Goal: Task Accomplishment & Management: Complete application form

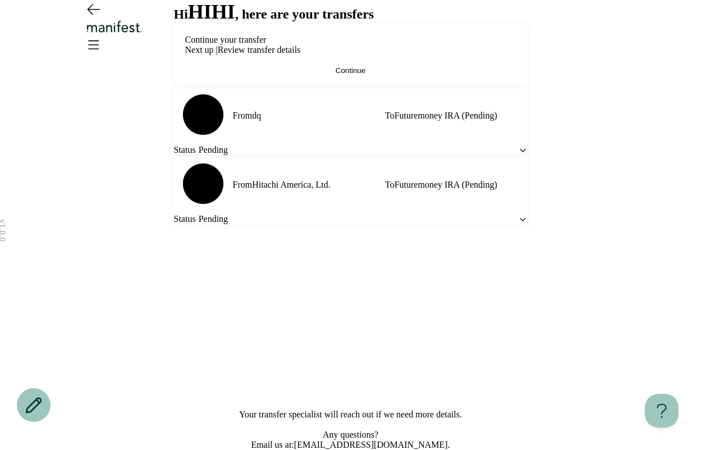
click at [341, 75] on span "Continue" at bounding box center [351, 70] width 30 height 8
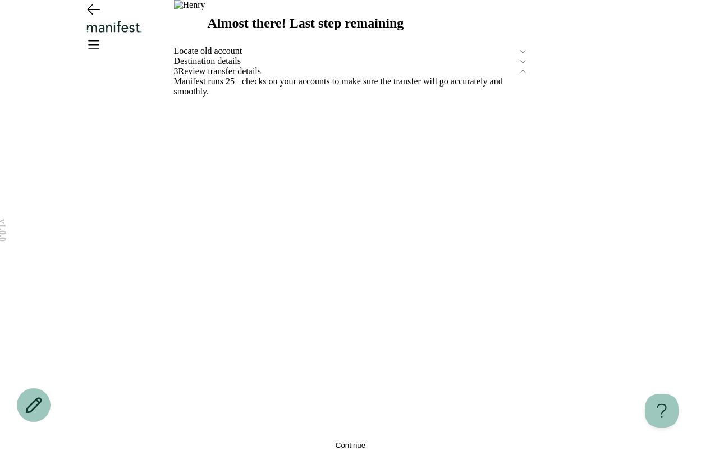
click at [220, 56] on div "Locate old account" at bounding box center [351, 51] width 354 height 10
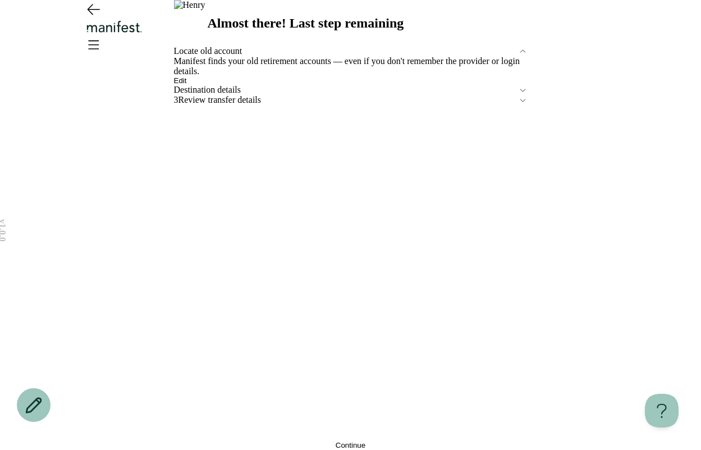
click at [187, 85] on span "Edit" at bounding box center [180, 80] width 13 height 8
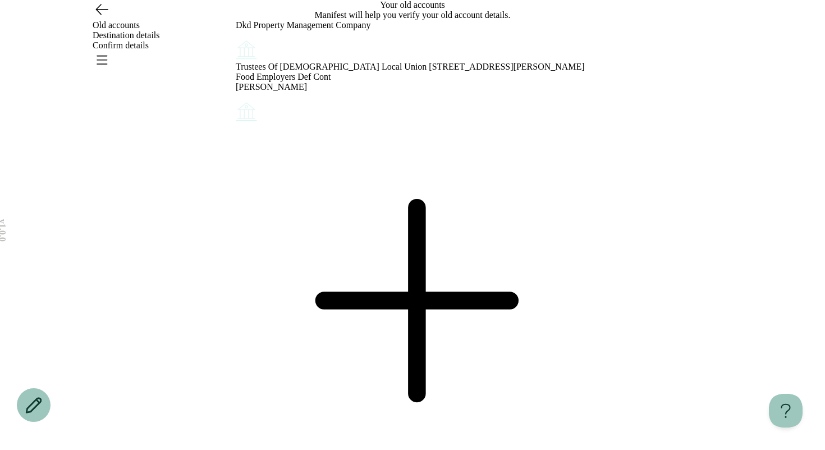
click at [504, 286] on div "Dkd Property Management Company Trustees Of [DEMOGRAPHIC_DATA] Local Union 1189…" at bounding box center [413, 254] width 354 height 469
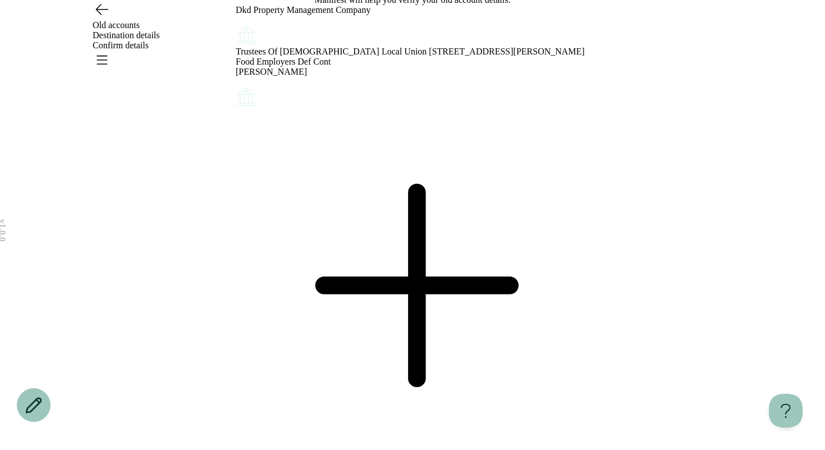
scroll to position [17, 0]
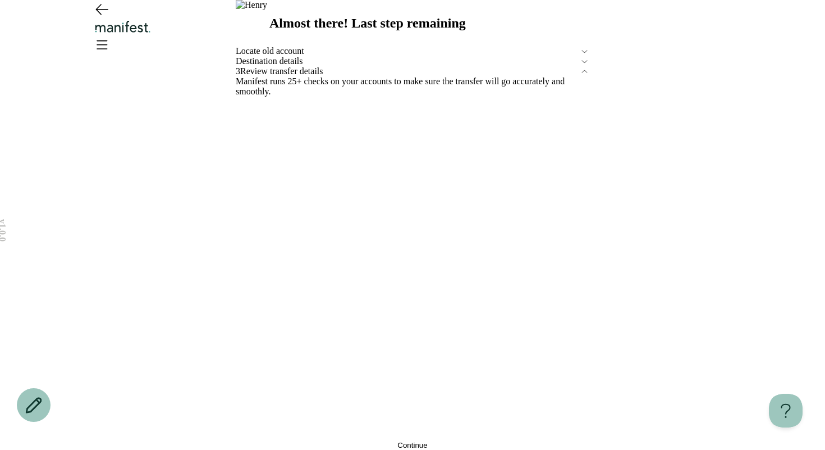
click at [321, 441] on button "Continue" at bounding box center [413, 445] width 354 height 8
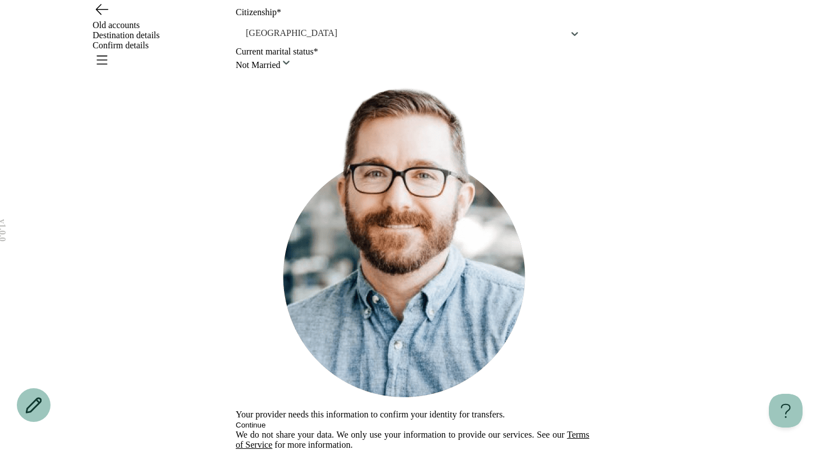
click at [266, 421] on button "Continue" at bounding box center [251, 425] width 30 height 8
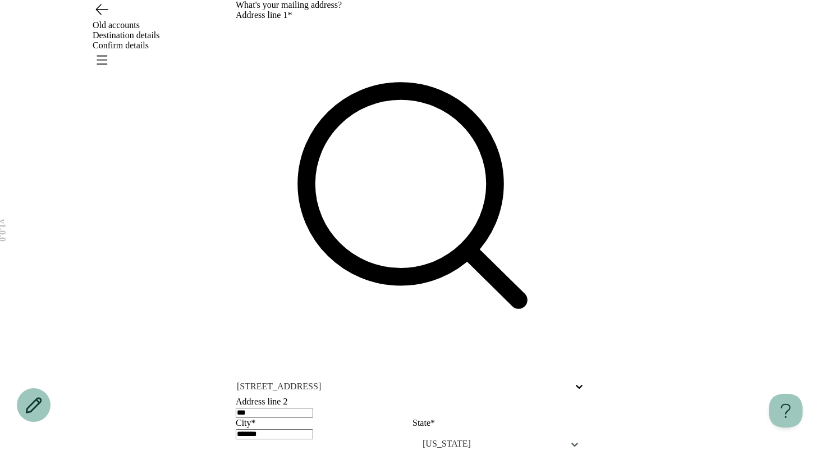
click at [701, 22] on div "Old accounts Destination details Confirm details" at bounding box center [412, 35] width 808 height 71
click at [111, 51] on icon "Open menu" at bounding box center [102, 60] width 18 height 18
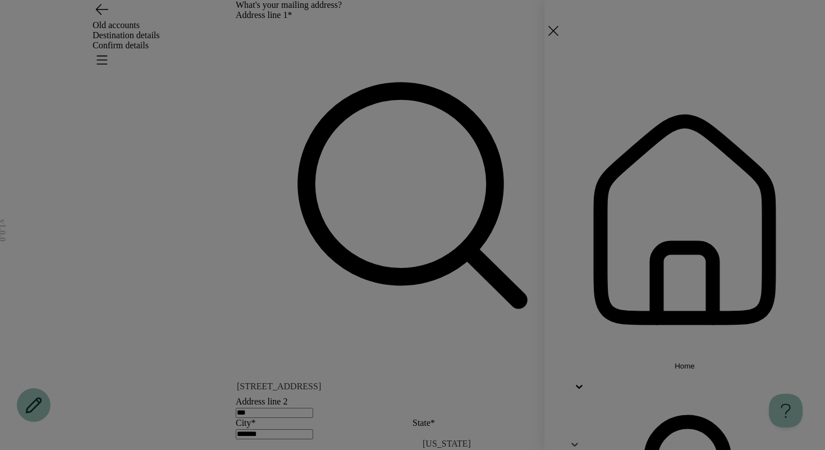
click at [676, 362] on span "Home" at bounding box center [685, 366] width 20 height 8
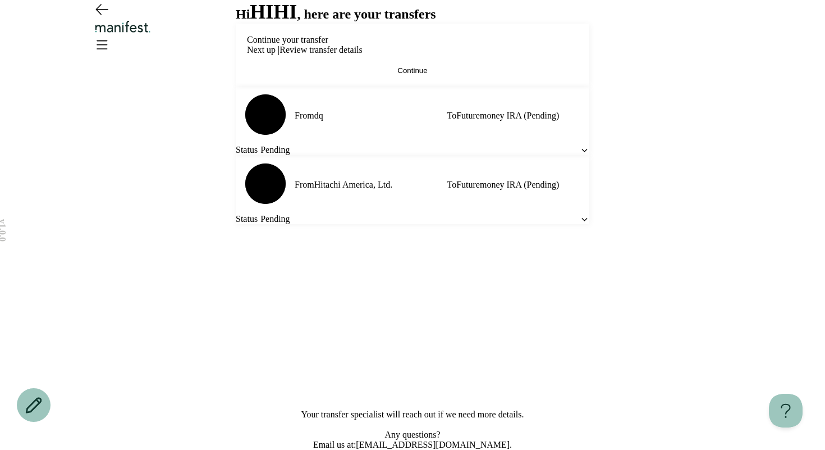
click at [380, 75] on button "Continue" at bounding box center [412, 70] width 331 height 8
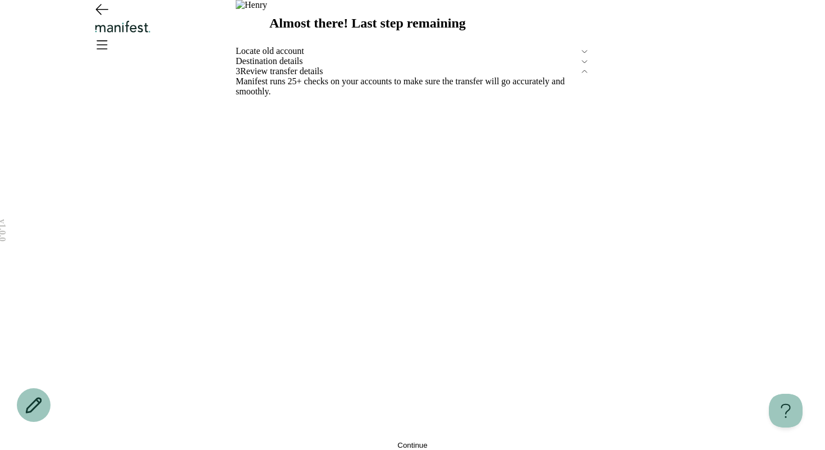
click at [298, 149] on div "Almost there! Last step remaining Locate old account Destination details 3 Revi…" at bounding box center [413, 225] width 354 height 450
click at [294, 56] on span "Locate old account" at bounding box center [408, 51] width 344 height 10
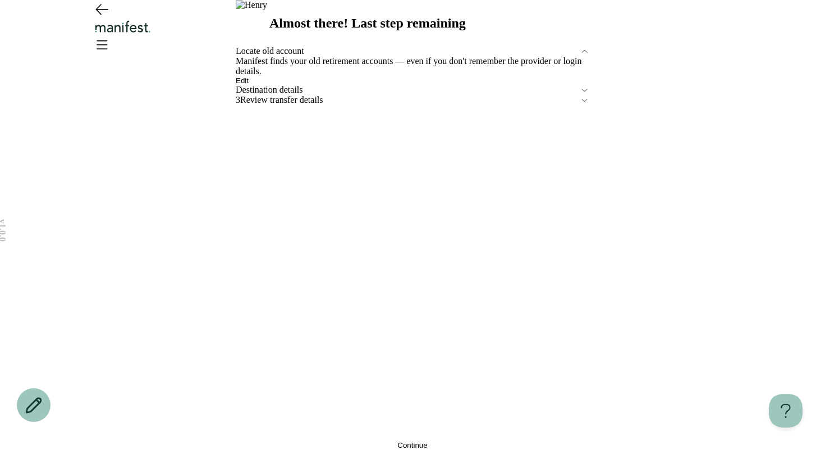
click at [249, 85] on span "Edit" at bounding box center [242, 80] width 13 height 8
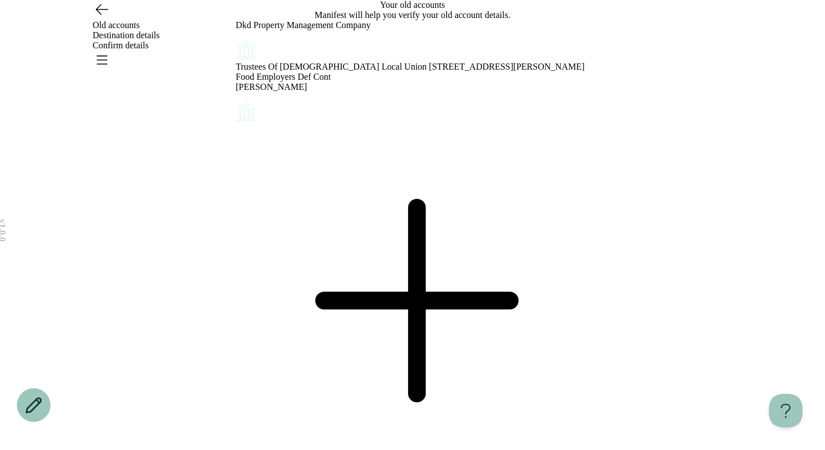
click at [236, 38] on icon "Account options" at bounding box center [236, 38] width 0 height 0
click at [477, 265] on div "Dkd Property Management Company Trustees Of [DEMOGRAPHIC_DATA] Local Union 1189…" at bounding box center [413, 254] width 354 height 469
click at [236, 38] on icon "Account options" at bounding box center [236, 38] width 0 height 0
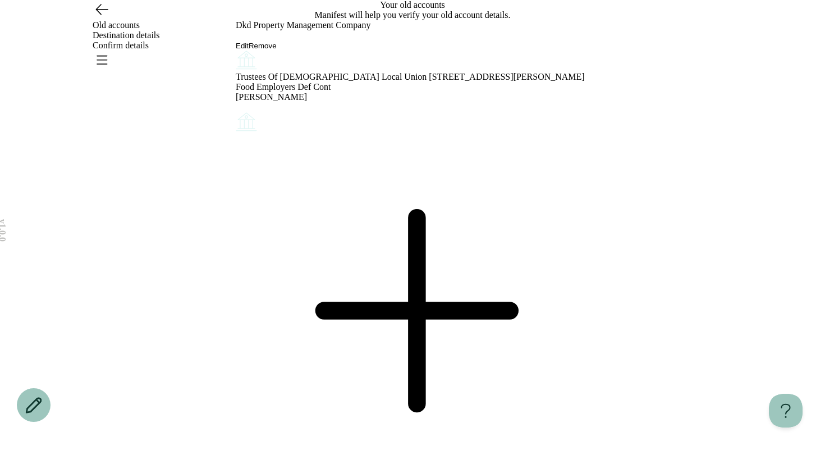
click at [249, 50] on button "Edit" at bounding box center [242, 46] width 13 height 8
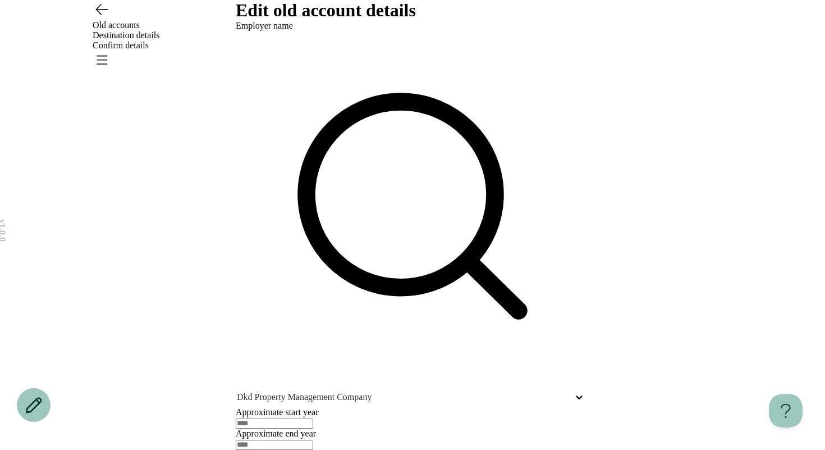
click at [111, 51] on icon "Open menu" at bounding box center [102, 60] width 18 height 18
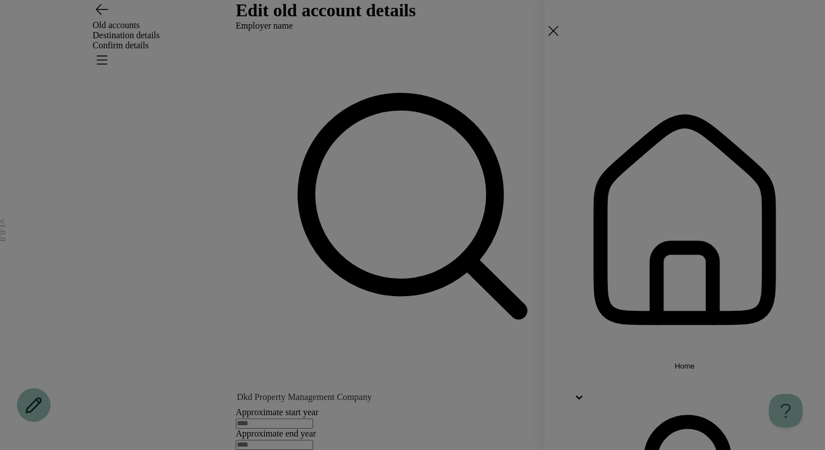
click at [675, 362] on span "Home" at bounding box center [685, 366] width 20 height 8
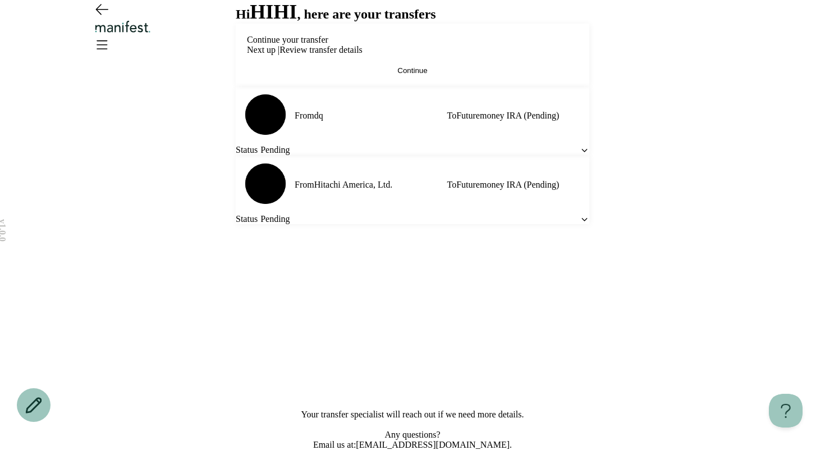
click at [397, 75] on span "Continue" at bounding box center [412, 70] width 30 height 8
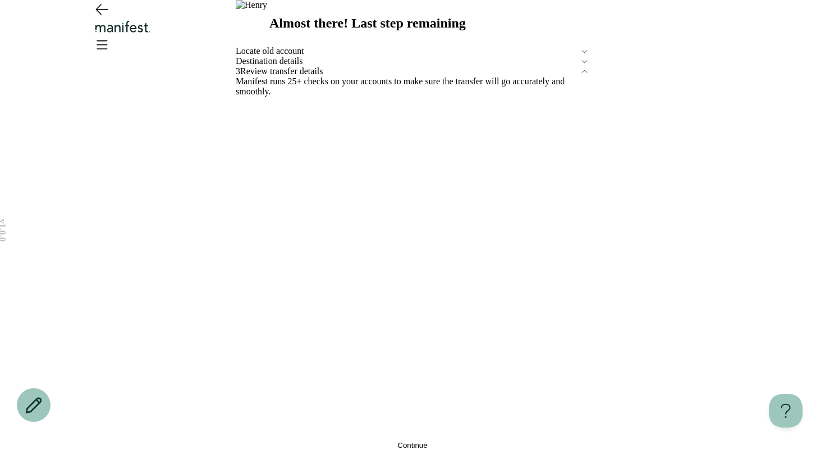
click at [345, 441] on button "Continue" at bounding box center [413, 445] width 354 height 8
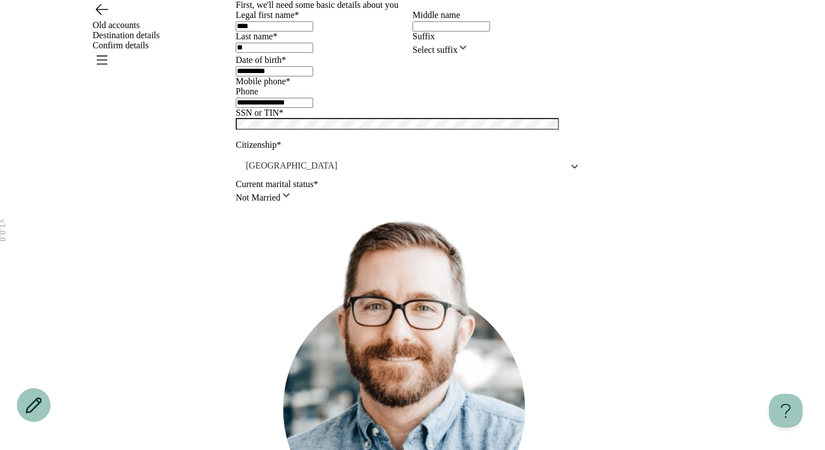
scroll to position [330, 0]
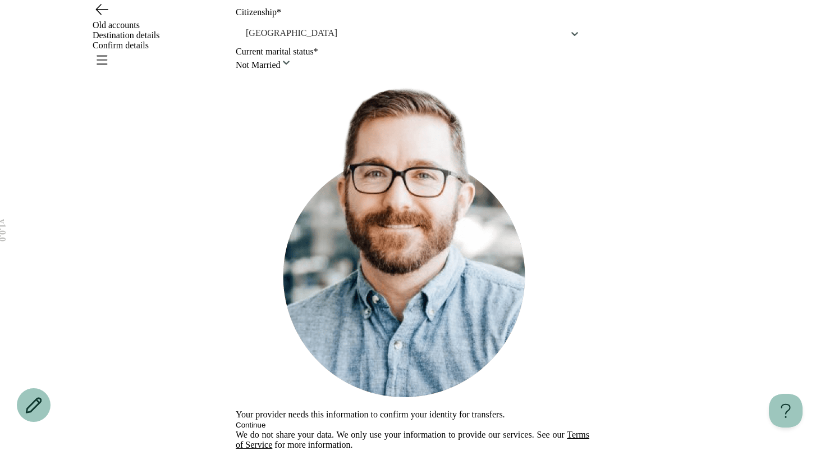
click at [266, 421] on button "Continue" at bounding box center [251, 425] width 30 height 8
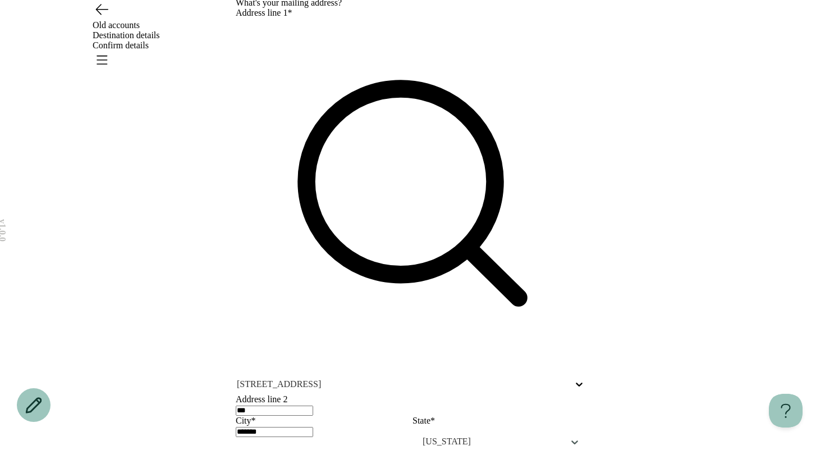
scroll to position [0, 0]
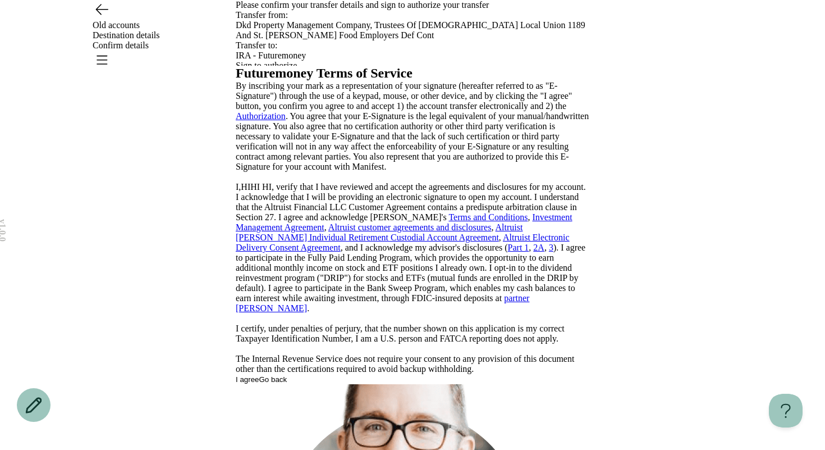
click at [236, 133] on div "Futuremoney Terms of Service By inscribing your mark as a representation of you…" at bounding box center [413, 225] width 354 height 318
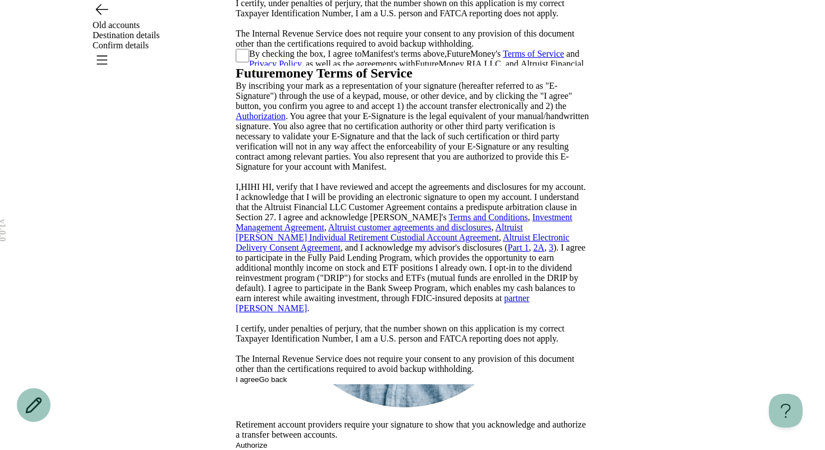
click at [590, 236] on div "Futuremoney Terms of Service By inscribing your mark as a representation of you…" at bounding box center [413, 225] width 354 height 318
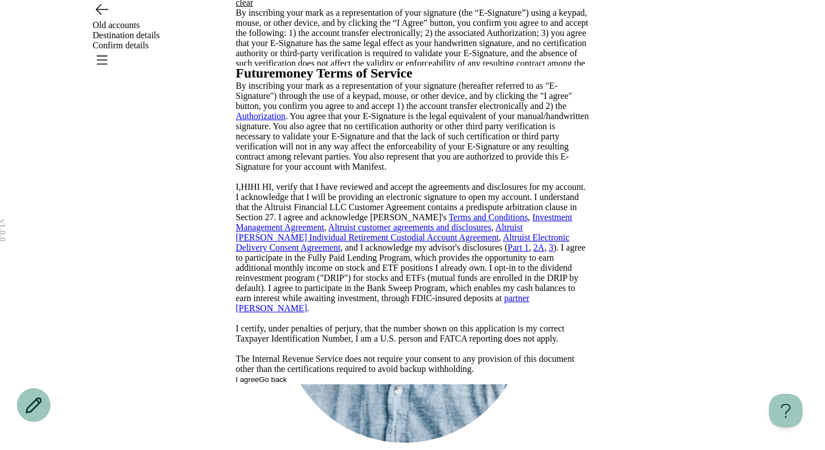
click at [259, 383] on button "I agree" at bounding box center [248, 379] width 24 height 8
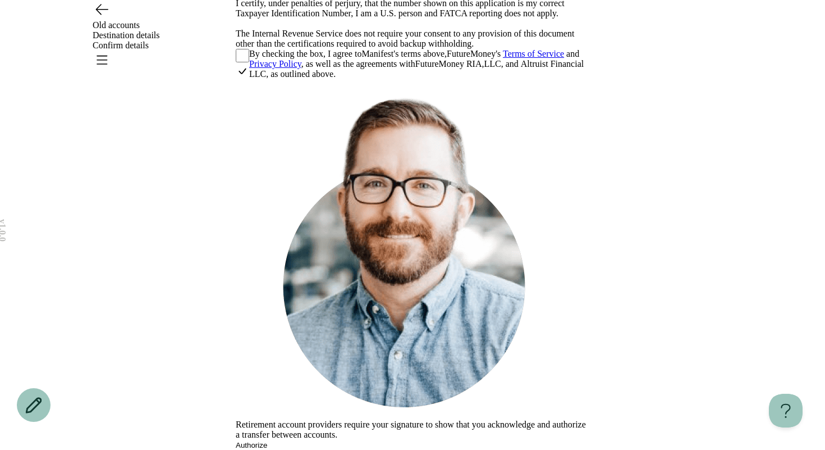
scroll to position [371, 0]
click at [267, 441] on button "Authorize" at bounding box center [251, 445] width 31 height 8
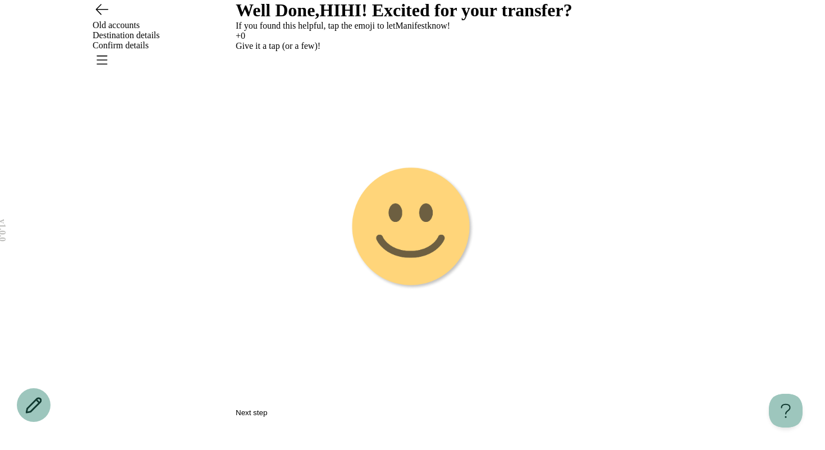
click at [406, 287] on image "Emoji 1 touch loop animation" at bounding box center [412, 228] width 124 height 124
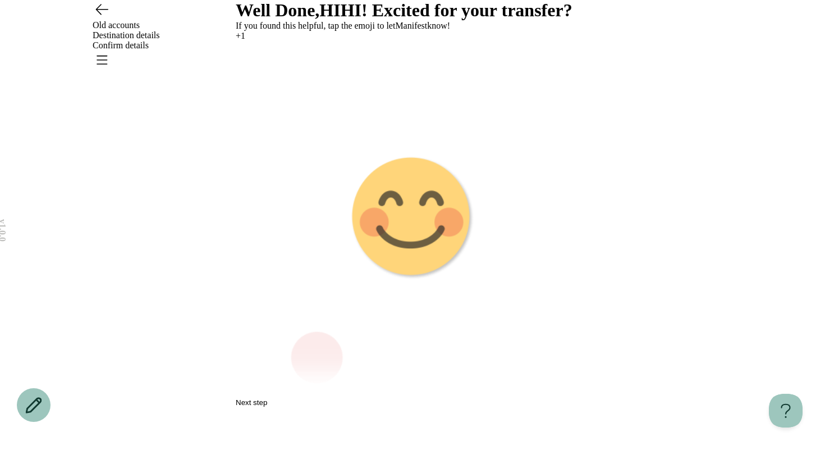
click at [406, 287] on g "Emoji 2 animation" at bounding box center [413, 218] width 354 height 354
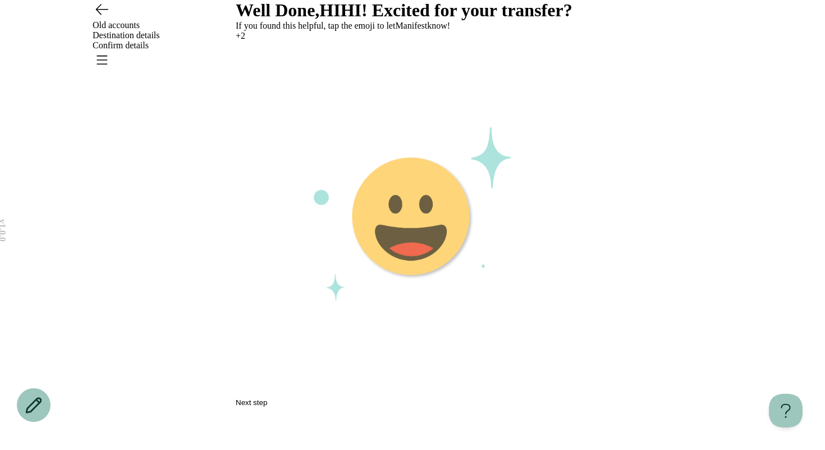
click at [404, 280] on image "Emoji 3 animation" at bounding box center [412, 218] width 124 height 124
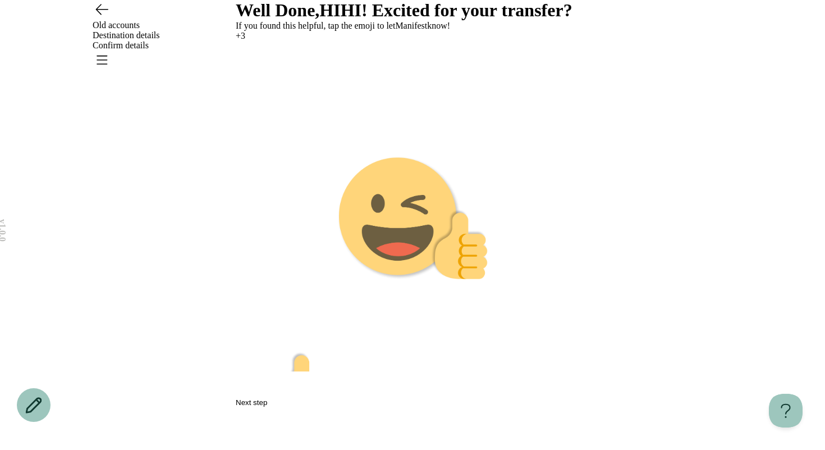
click at [267, 406] on button "Next step" at bounding box center [251, 402] width 31 height 8
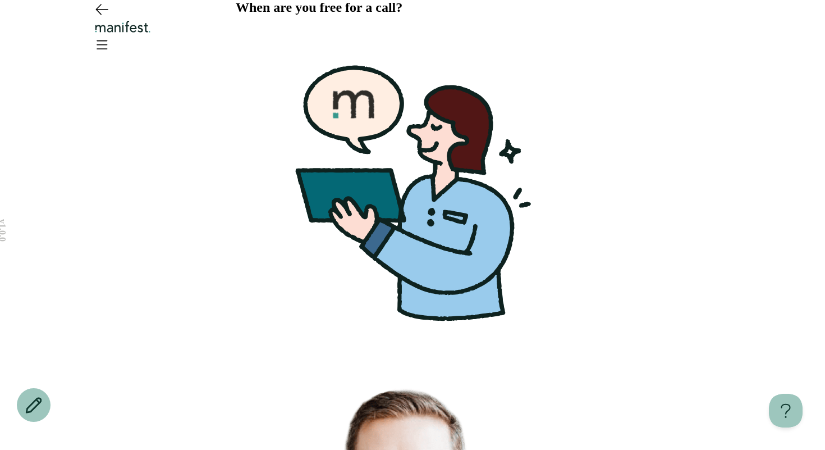
click at [555, 225] on div "When are you free for a call?" at bounding box center [413, 185] width 354 height 371
click at [111, 36] on icon "Open menu" at bounding box center [102, 44] width 18 height 18
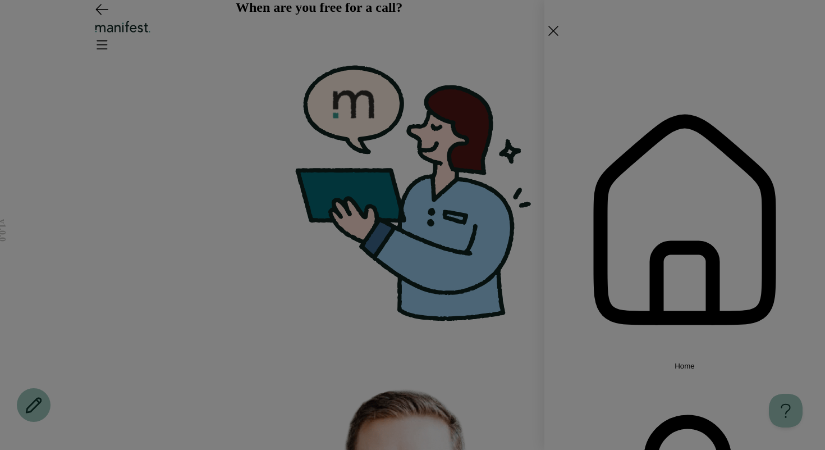
click at [675, 362] on span "Home" at bounding box center [685, 366] width 20 height 8
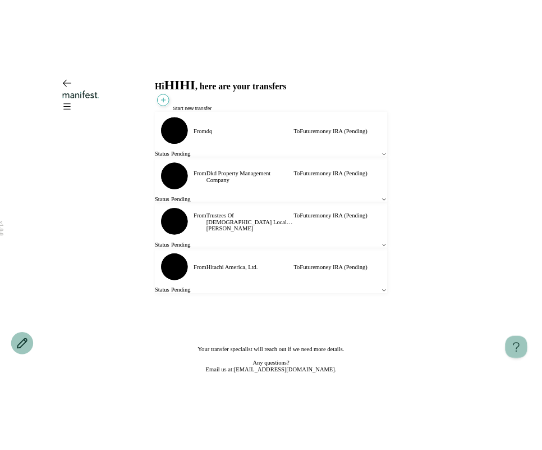
scroll to position [17, 0]
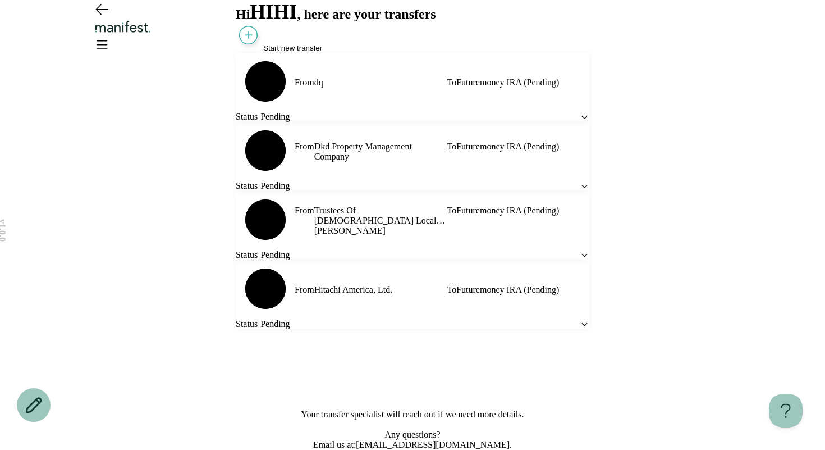
click at [580, 122] on icon at bounding box center [585, 117] width 10 height 10
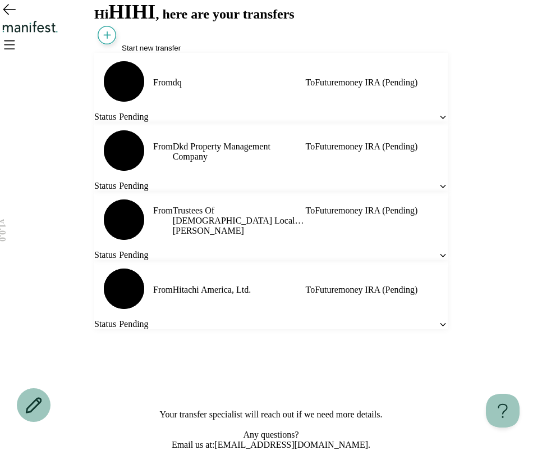
scroll to position [28, 0]
click at [274, 122] on div "Status Pending" at bounding box center [271, 117] width 354 height 10
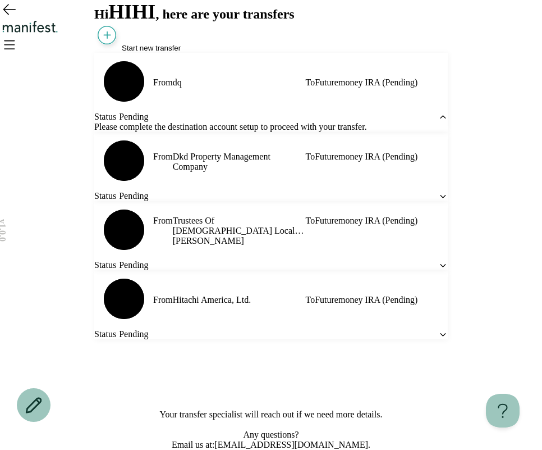
click at [274, 122] on div "Status Pending" at bounding box center [271, 117] width 354 height 10
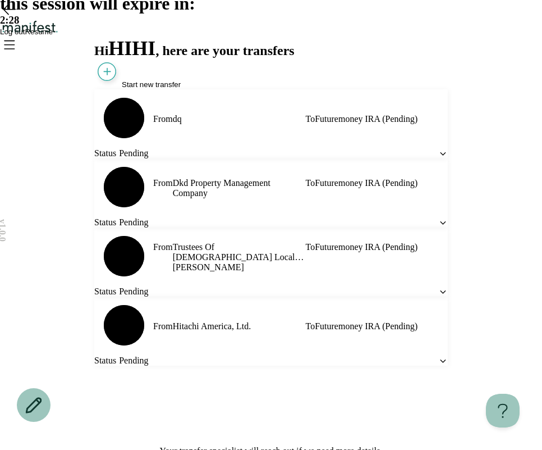
click at [25, 36] on button "Log out" at bounding box center [12, 32] width 25 height 8
